Goal: Ask a question

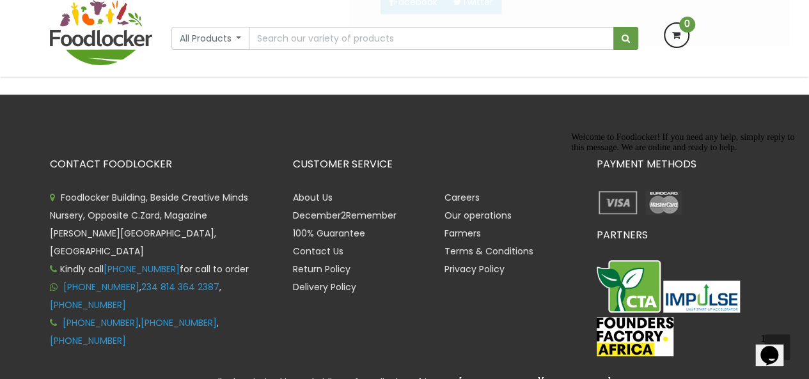
scroll to position [384, 0]
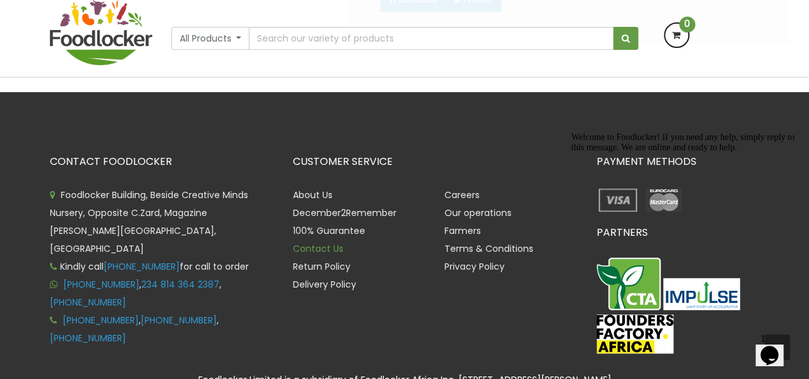
click at [314, 246] on link "Contact Us" at bounding box center [318, 248] width 51 height 13
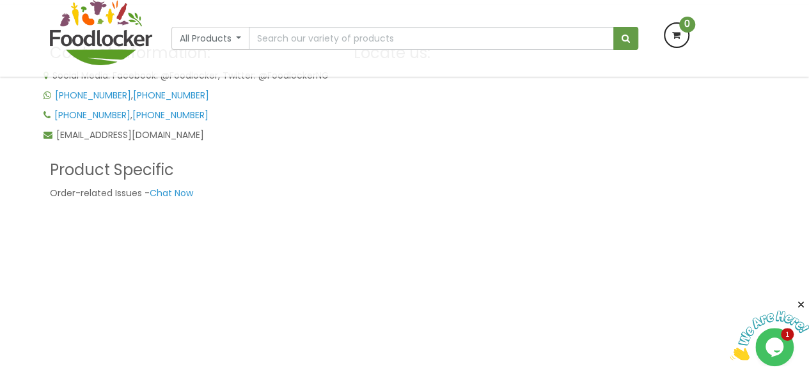
scroll to position [230, 0]
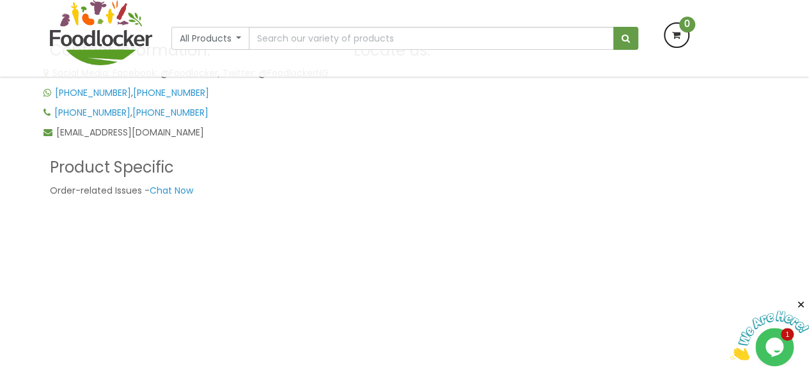
click at [785, 330] on img at bounding box center [769, 336] width 79 height 51
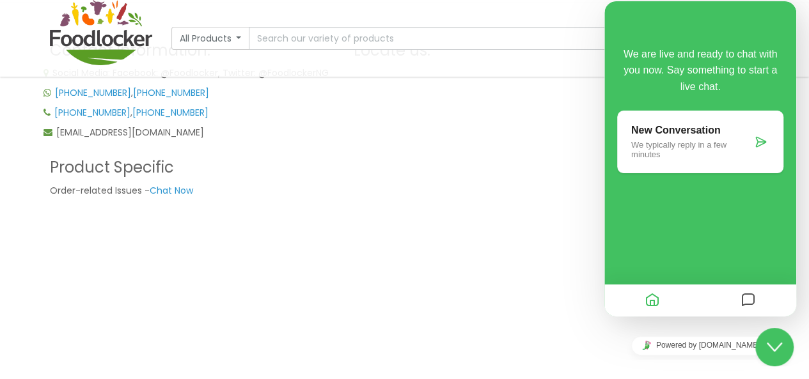
click at [737, 147] on p "We typically reply in a few minutes" at bounding box center [691, 149] width 120 height 19
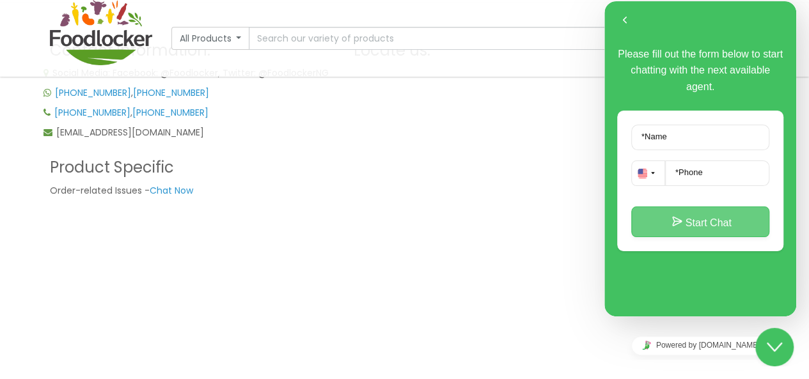
click at [671, 223] on button "Start Chat" at bounding box center [700, 222] width 138 height 31
